Goal: Check status: Check status

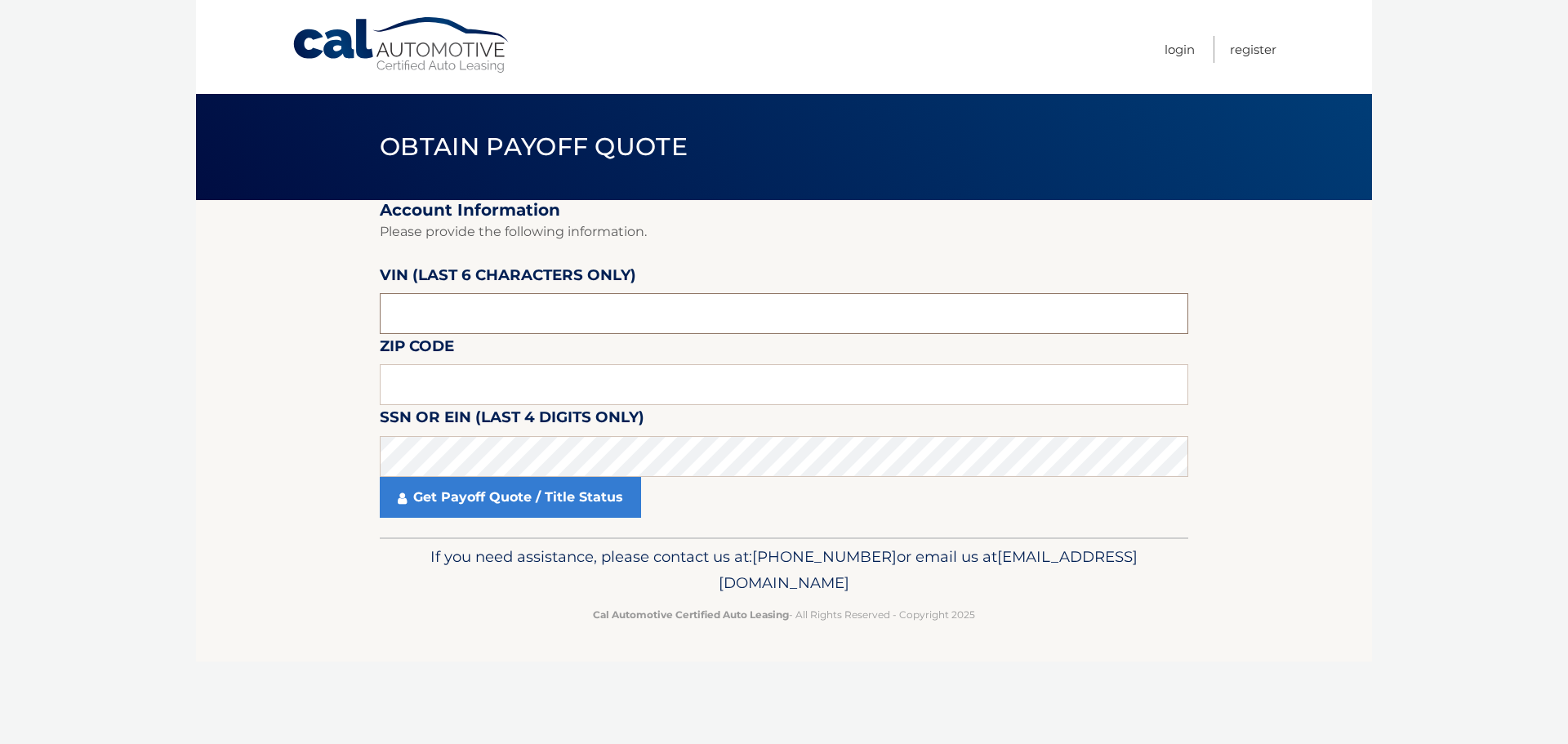
click at [450, 333] on input "text" at bounding box center [784, 314] width 809 height 41
click at [415, 311] on input "text" at bounding box center [784, 314] width 809 height 41
type input "447964"
click at [522, 387] on input "text" at bounding box center [784, 384] width 809 height 41
type input "15239"
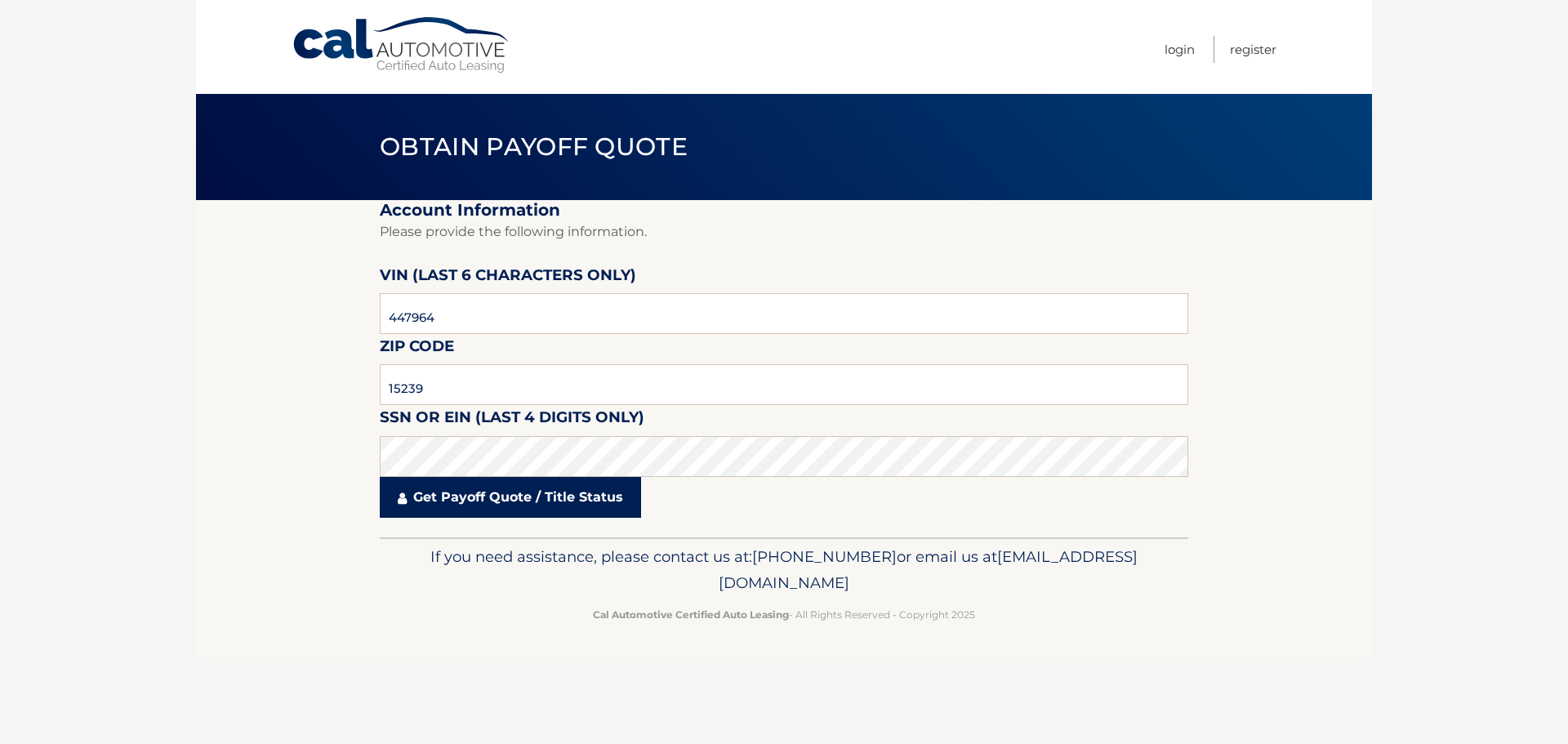
click at [406, 517] on link "Get Payoff Quote / Title Status" at bounding box center [510, 498] width 262 height 41
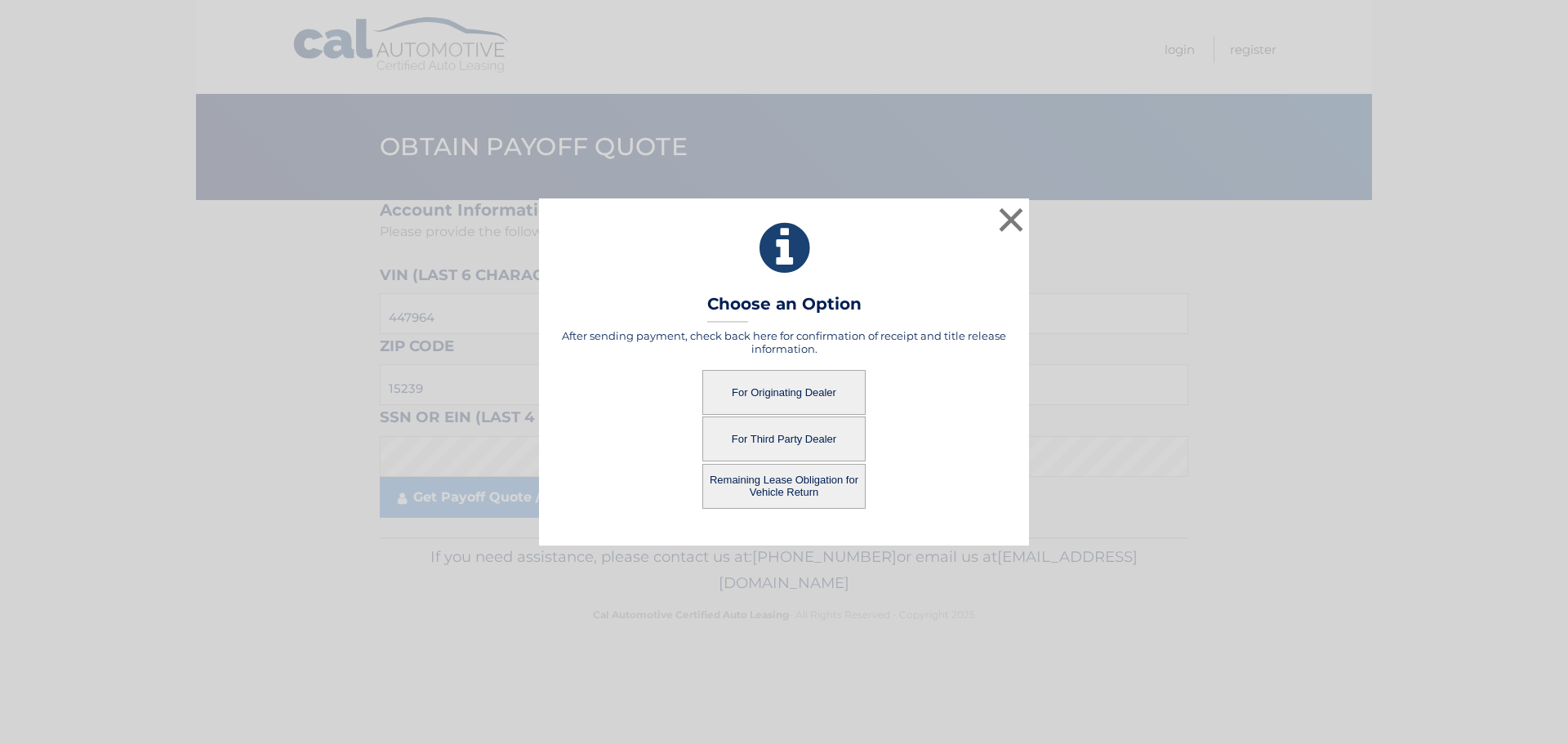
click at [767, 396] on button "For Originating Dealer" at bounding box center [784, 392] width 164 height 45
click at [789, 392] on button "For Originating Dealer" at bounding box center [784, 392] width 164 height 45
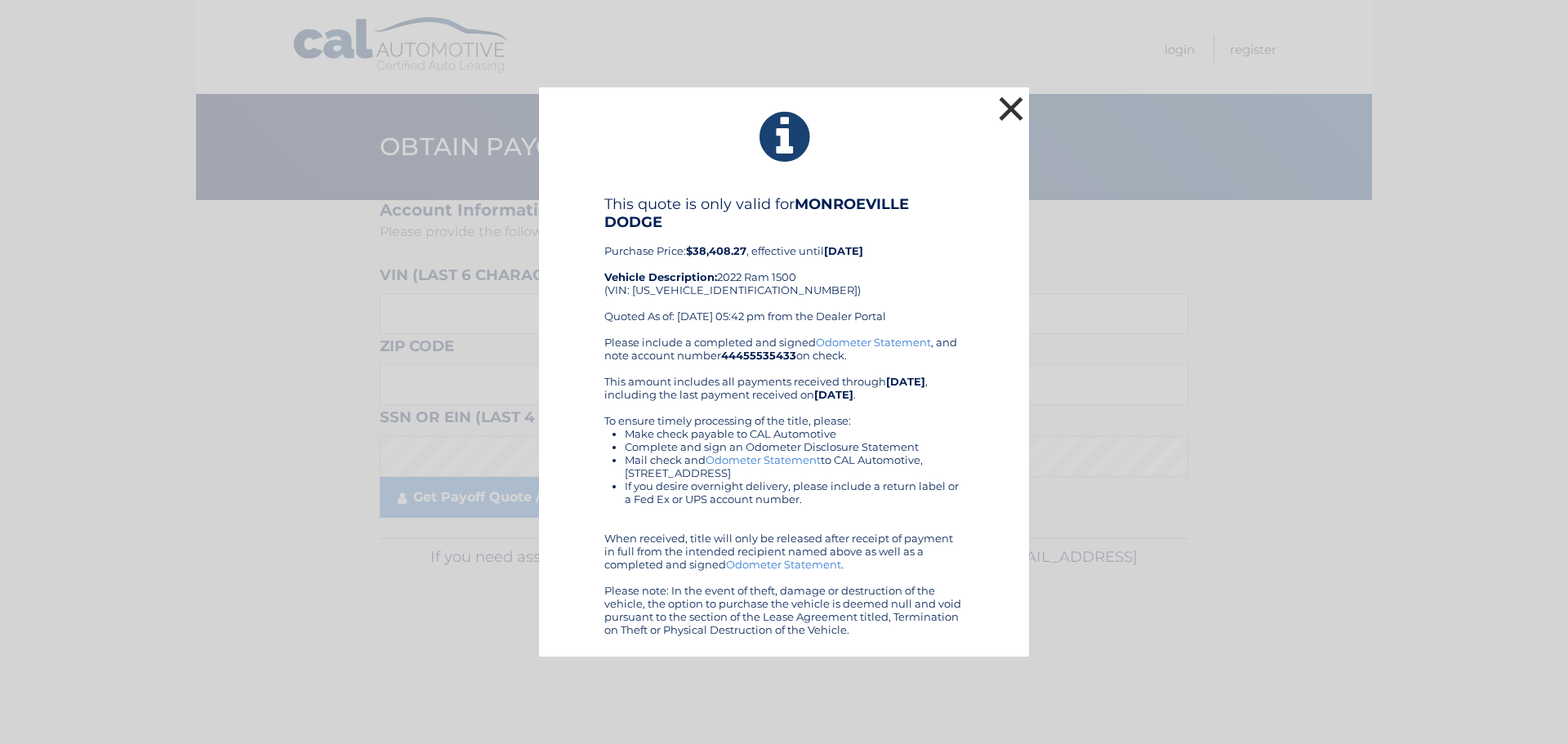
click at [1005, 104] on button "×" at bounding box center [1011, 108] width 32 height 32
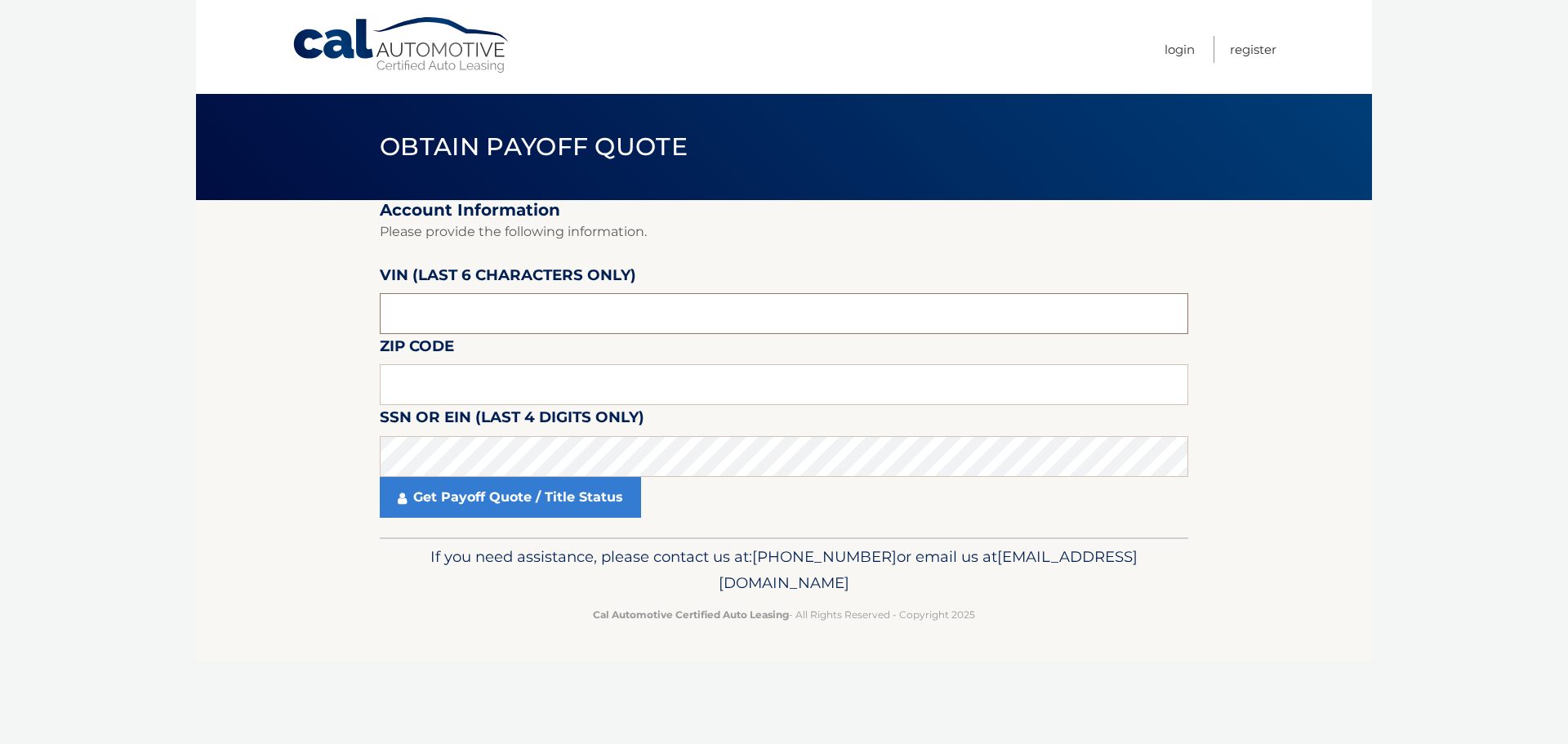
click at [528, 304] on input "text" at bounding box center [784, 314] width 809 height 41
click at [452, 392] on input "text" at bounding box center [784, 384] width 809 height 41
type input "15239"
click at [508, 304] on input "text" at bounding box center [784, 314] width 809 height 41
type input "447964"
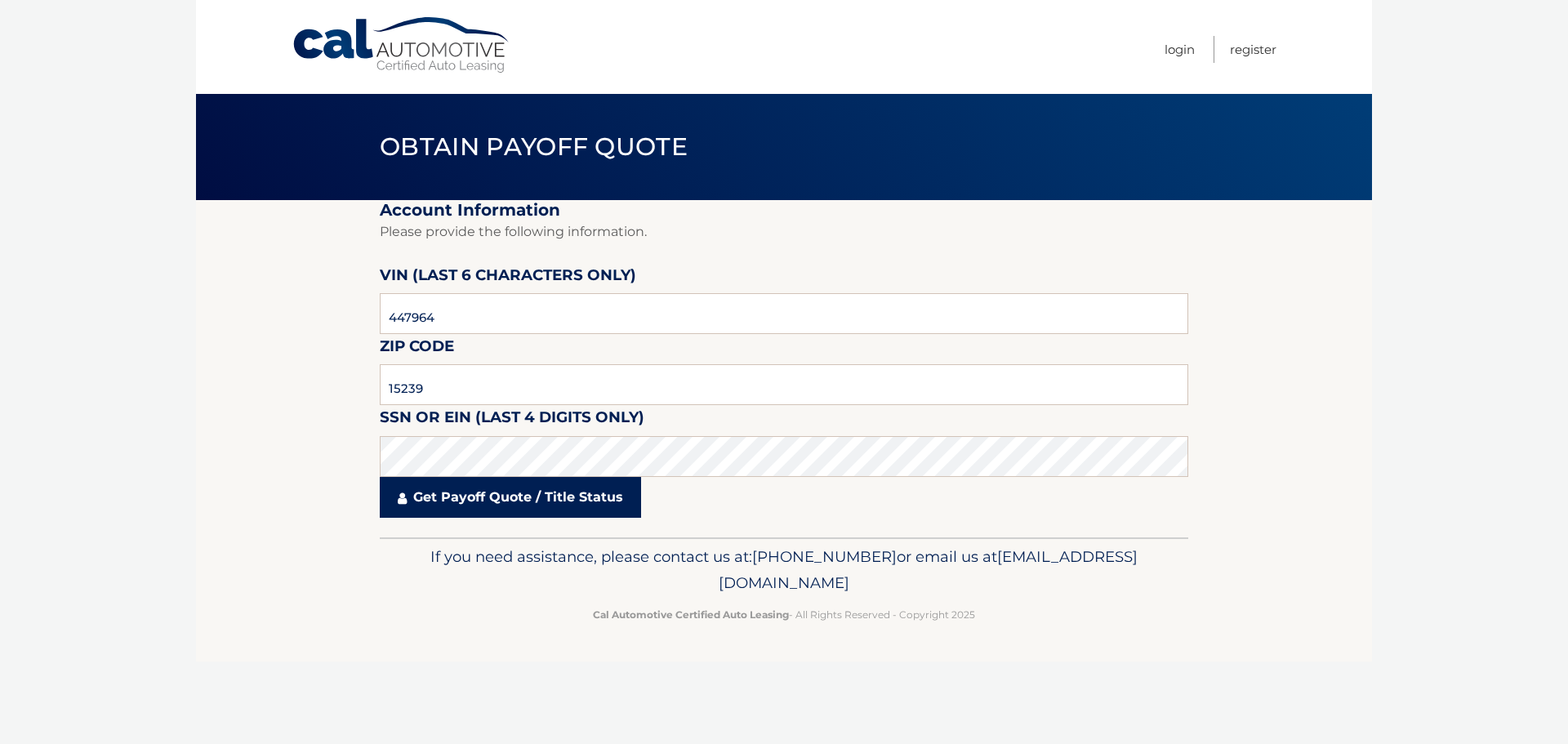
click at [458, 508] on link "Get Payoff Quote / Title Status" at bounding box center [510, 498] width 262 height 41
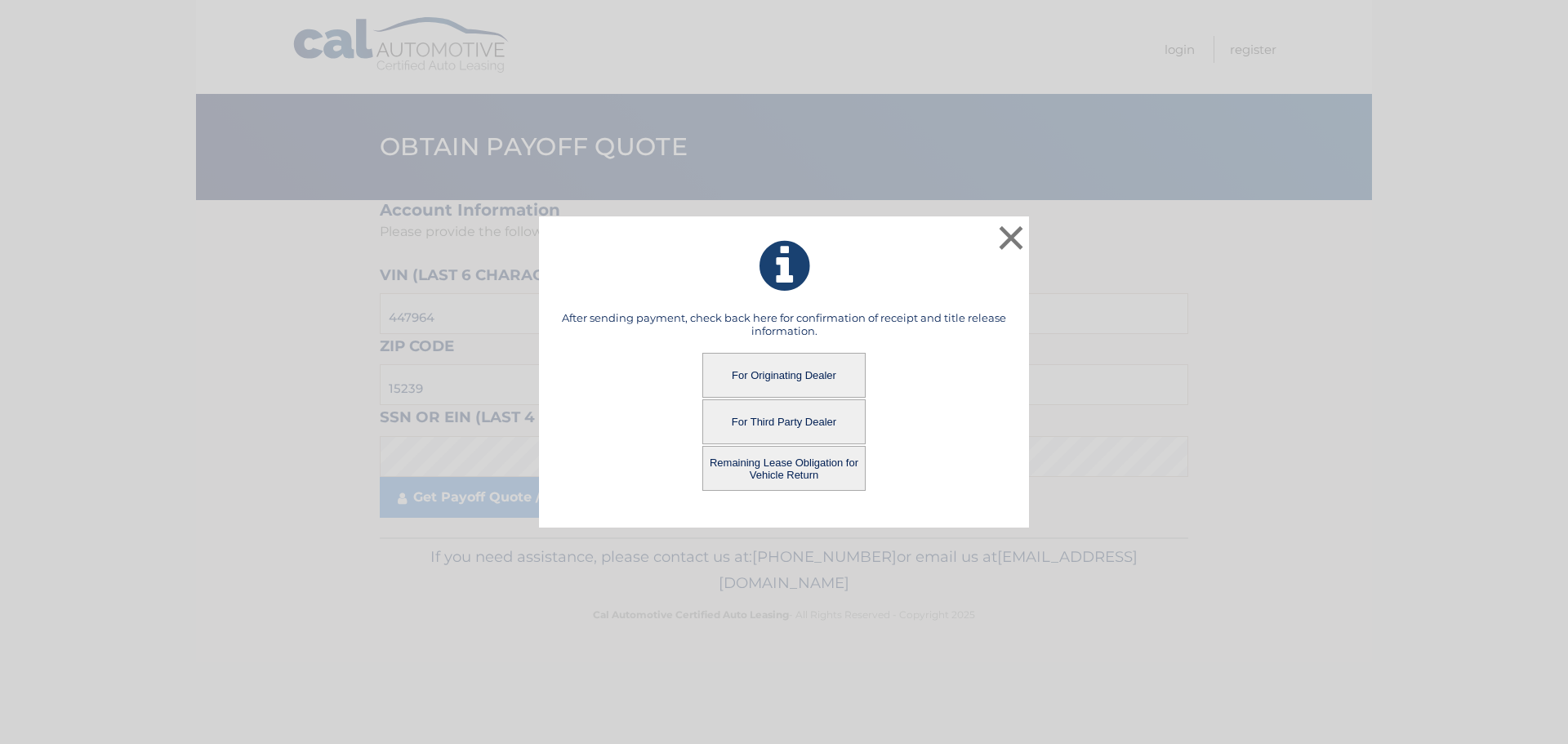
click at [770, 452] on button "Remaining Lease Obligation for Vehicle Return" at bounding box center [784, 468] width 164 height 45
click at [769, 459] on button "Remaining Lease Obligation for Vehicle Return" at bounding box center [784, 468] width 164 height 45
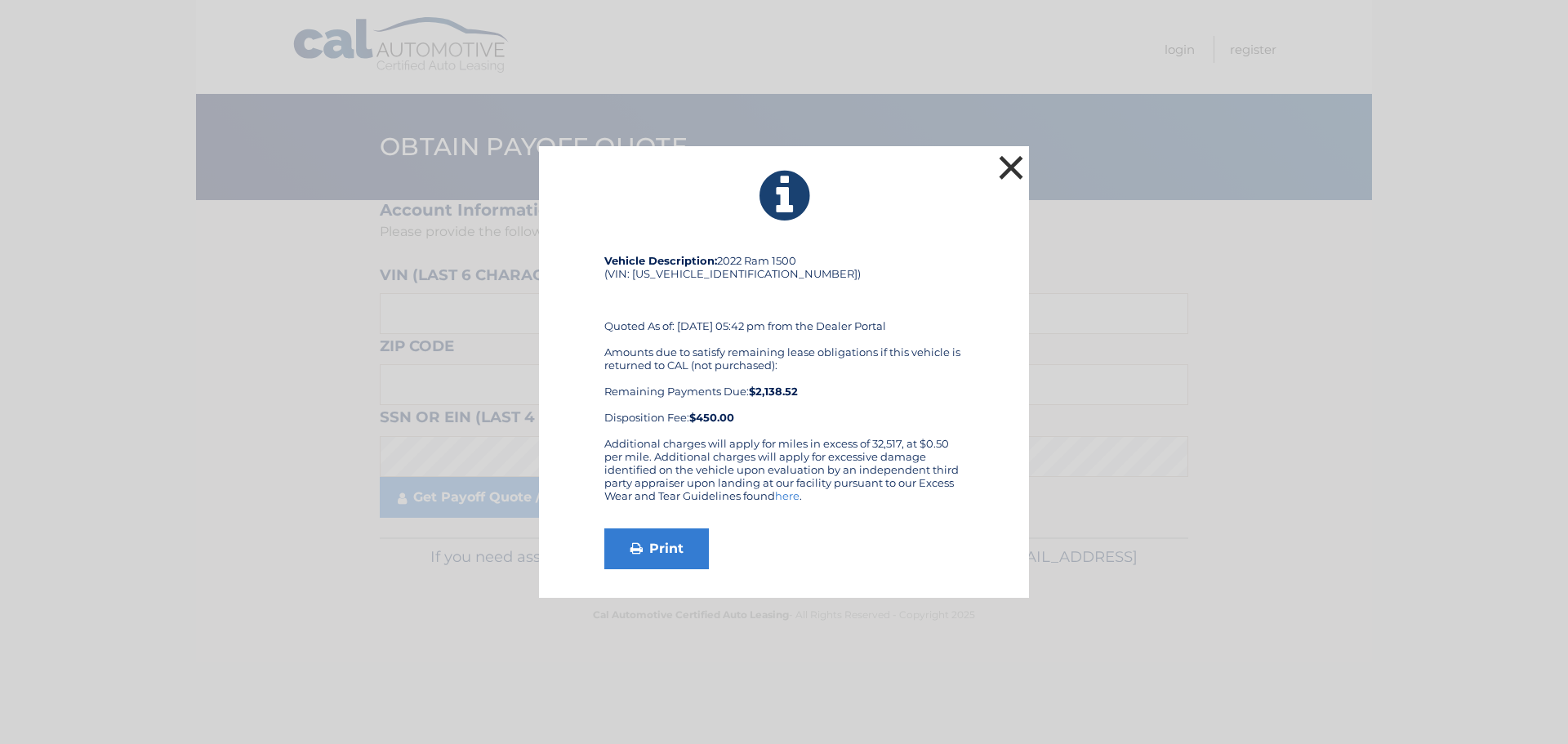
click at [1013, 170] on button "×" at bounding box center [1011, 167] width 32 height 32
